Goal: Transaction & Acquisition: Subscribe to service/newsletter

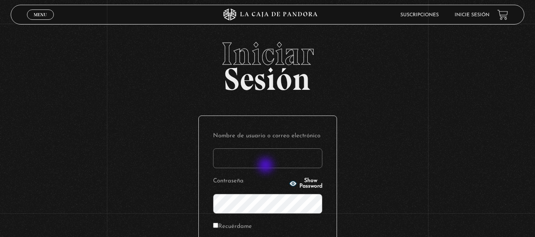
click at [267, 166] on input "Nombre de usuario o correo electrónico" at bounding box center [267, 159] width 109 height 20
type input "[EMAIL_ADDRESS][DOMAIN_NAME]"
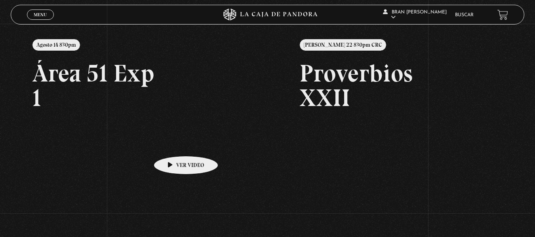
scroll to position [94, 0]
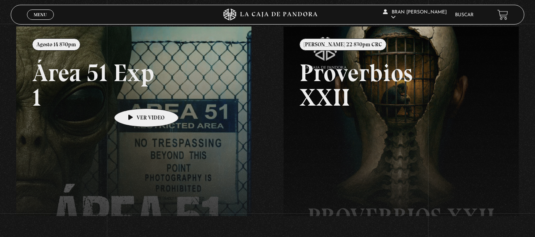
click at [134, 97] on link at bounding box center [283, 145] width 535 height 237
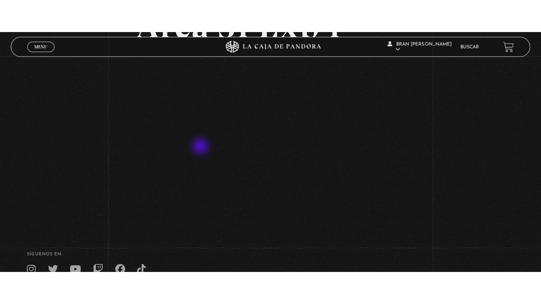
scroll to position [88, 0]
